Goal: Task Accomplishment & Management: Manage account settings

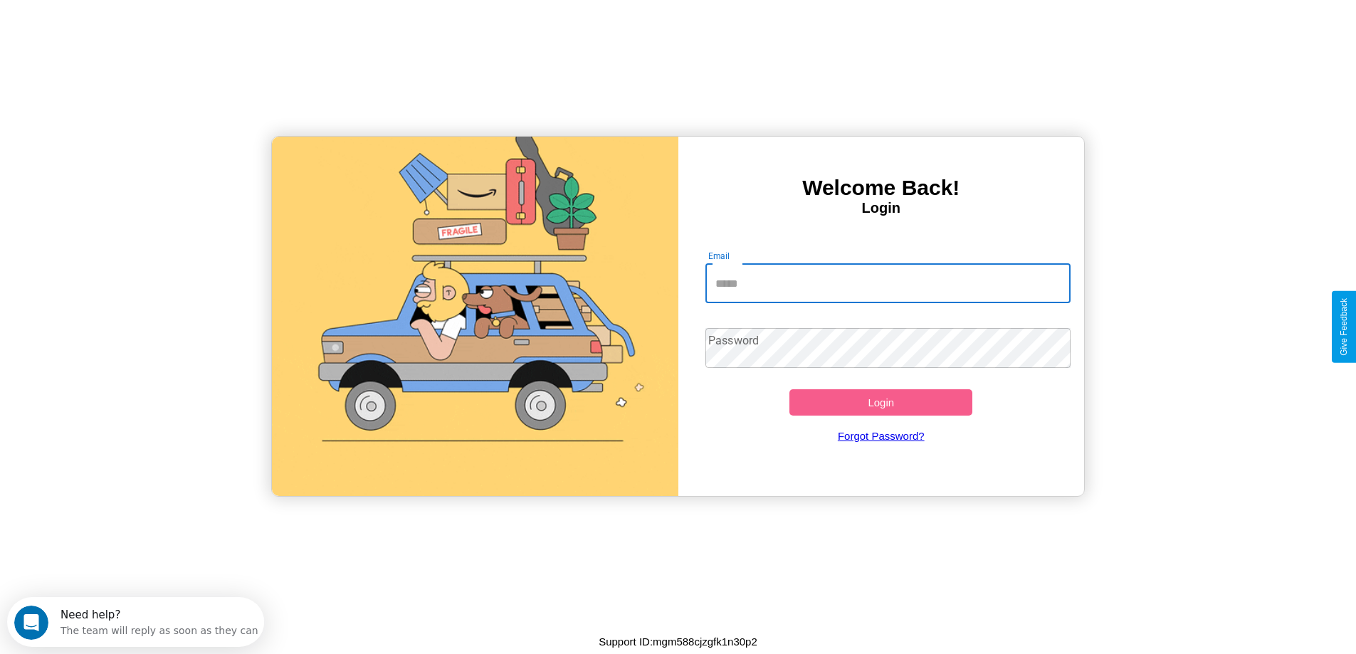
click at [888, 283] on input "Email" at bounding box center [888, 283] width 365 height 40
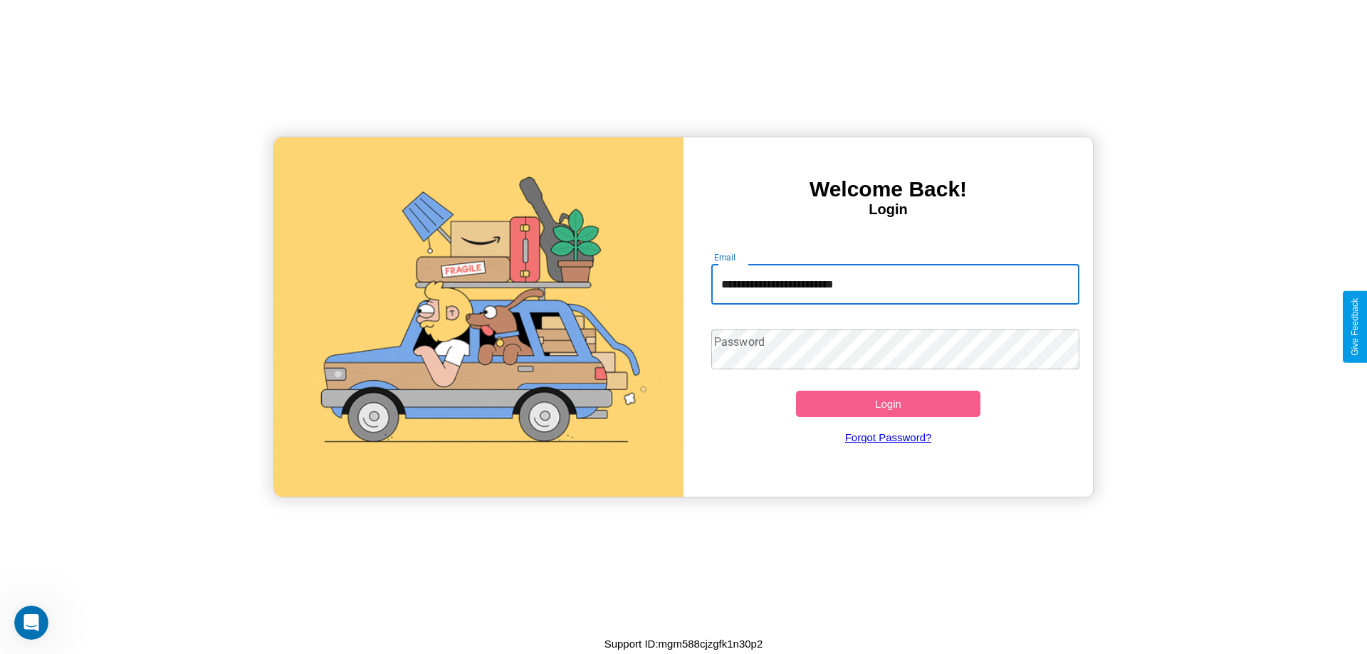
type input "**********"
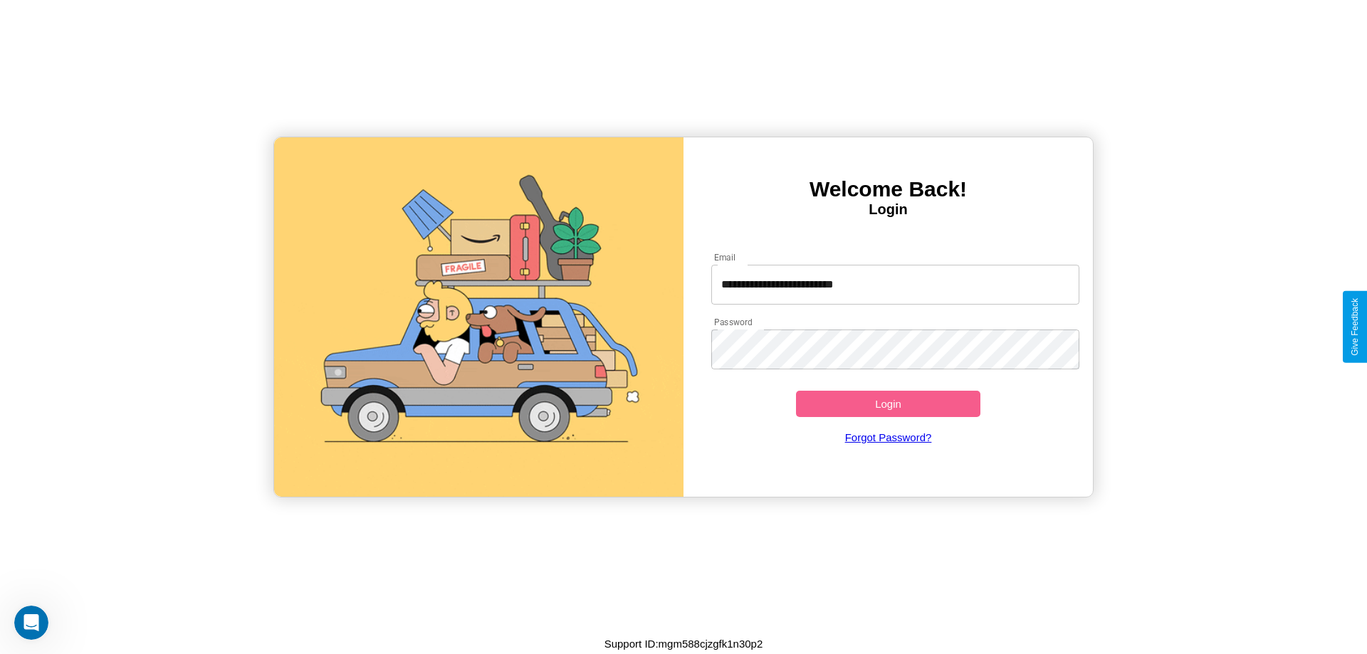
click at [888, 404] on button "Login" at bounding box center [888, 404] width 184 height 26
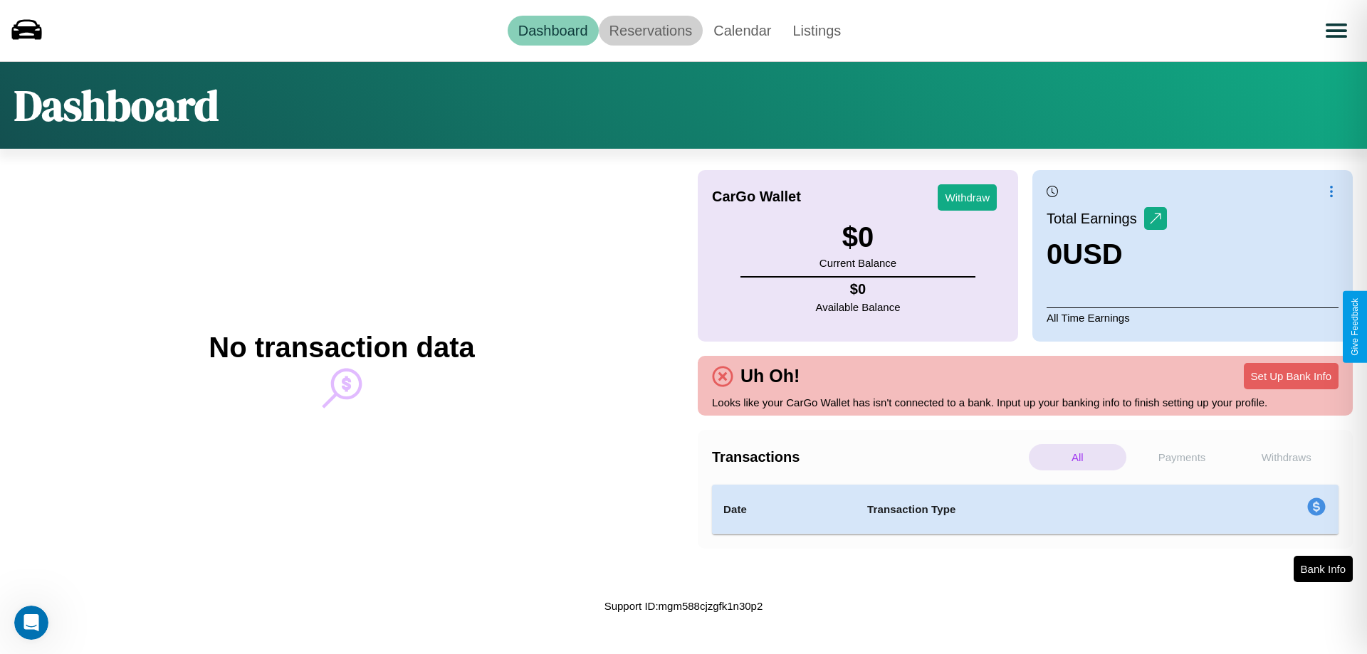
click at [650, 30] on link "Reservations" at bounding box center [651, 31] width 105 height 30
